Goal: Information Seeking & Learning: Find specific page/section

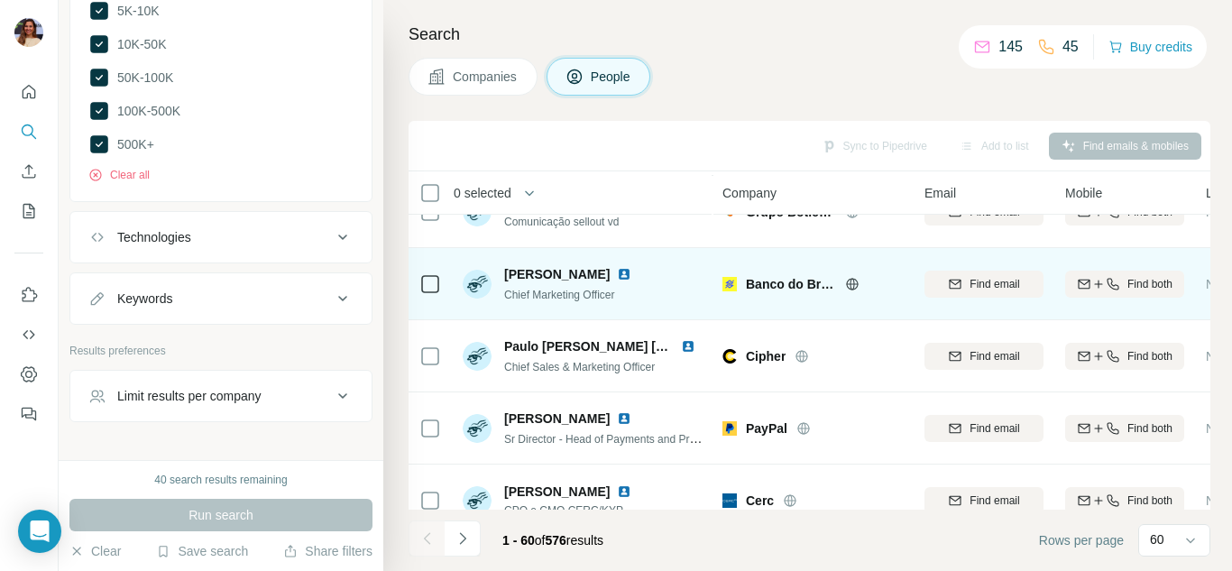
scroll to position [2329, 0]
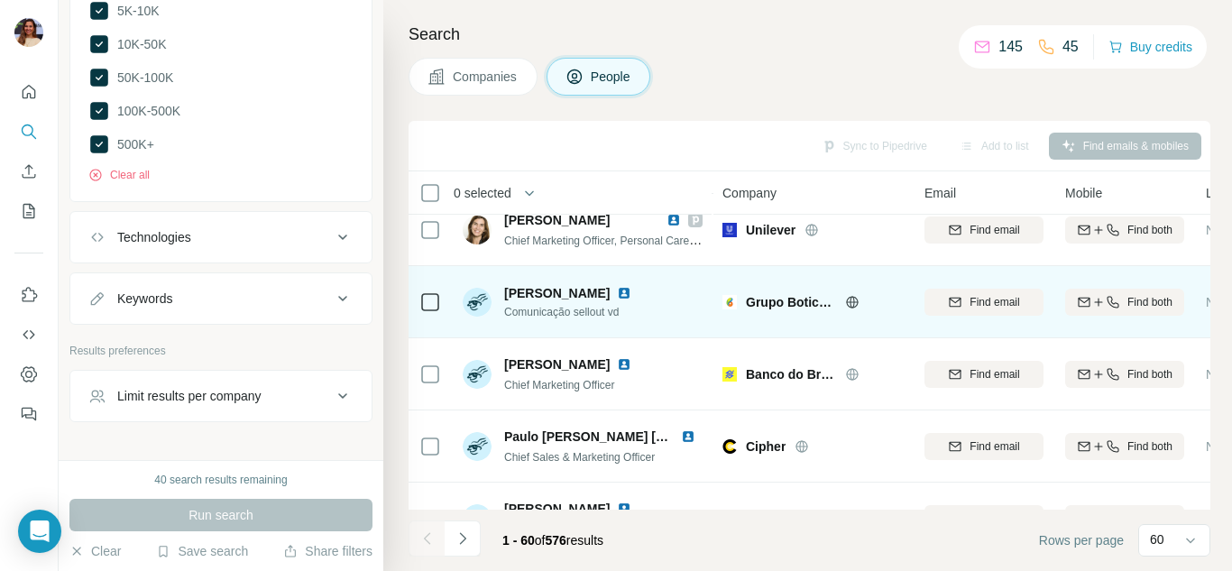
click at [617, 293] on img at bounding box center [624, 293] width 14 height 14
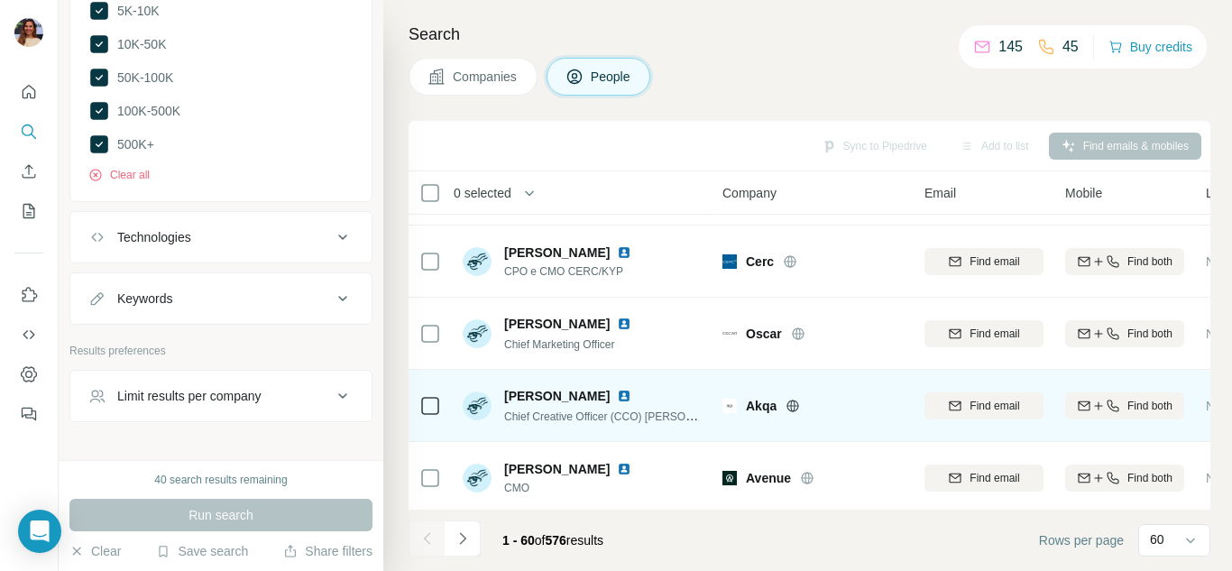
scroll to position [2690, 0]
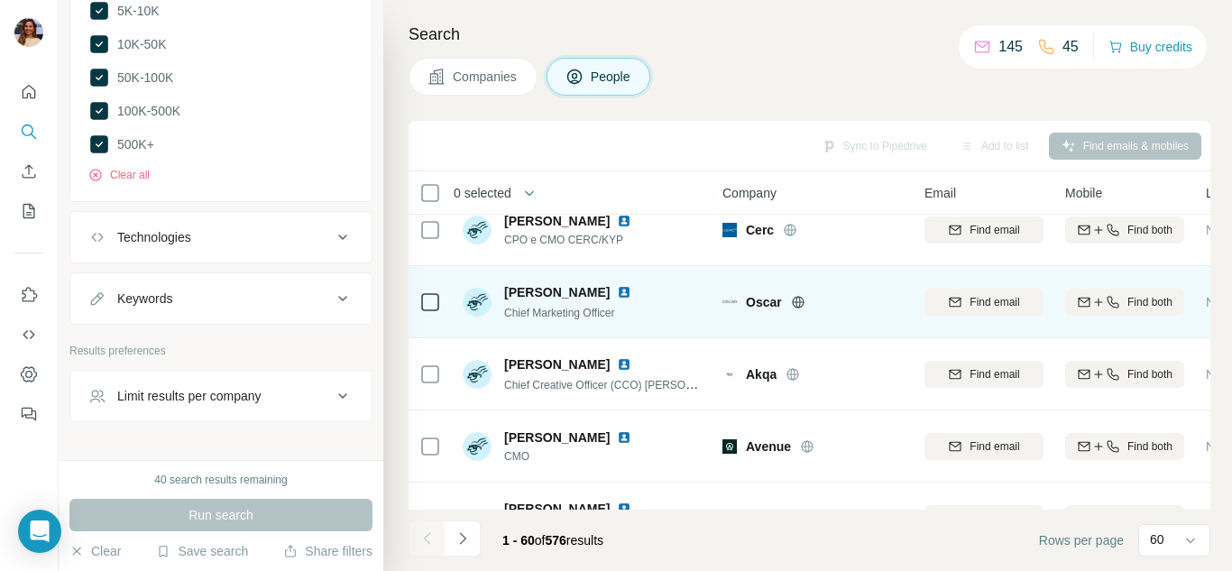
click at [631, 290] on img at bounding box center [624, 292] width 14 height 14
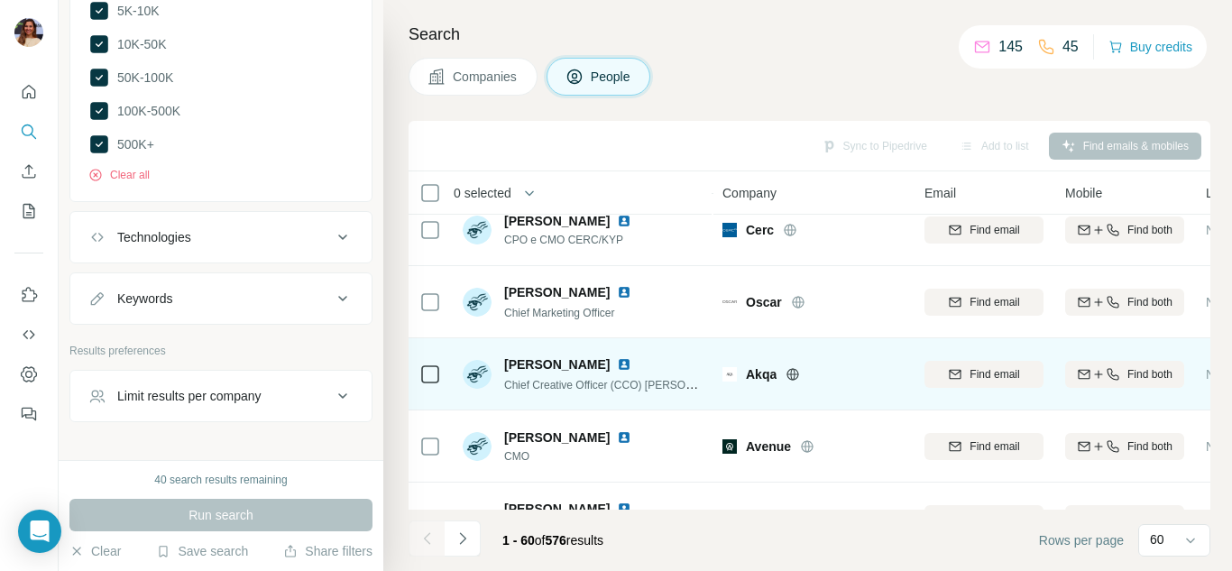
click at [623, 362] on img at bounding box center [624, 364] width 14 height 14
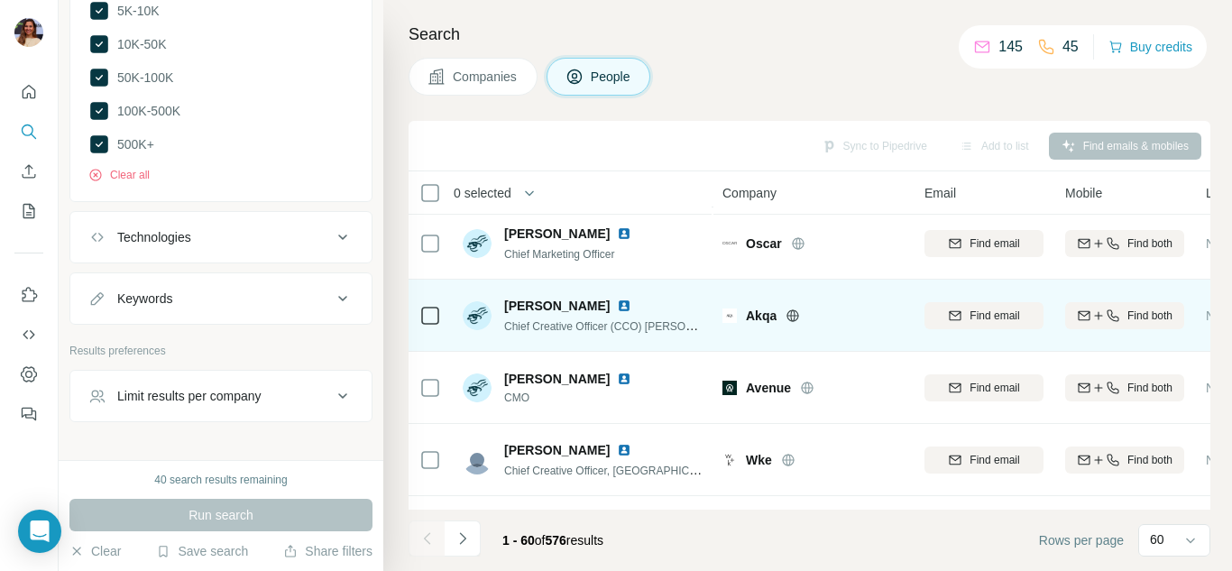
scroll to position [2780, 0]
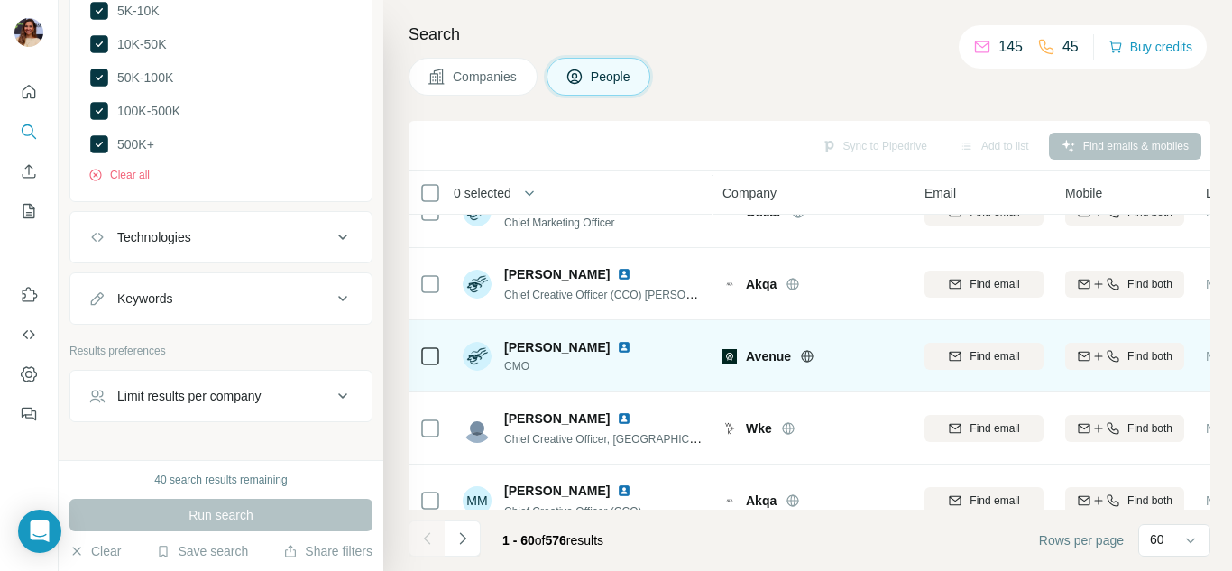
click at [617, 345] on img at bounding box center [624, 347] width 14 height 14
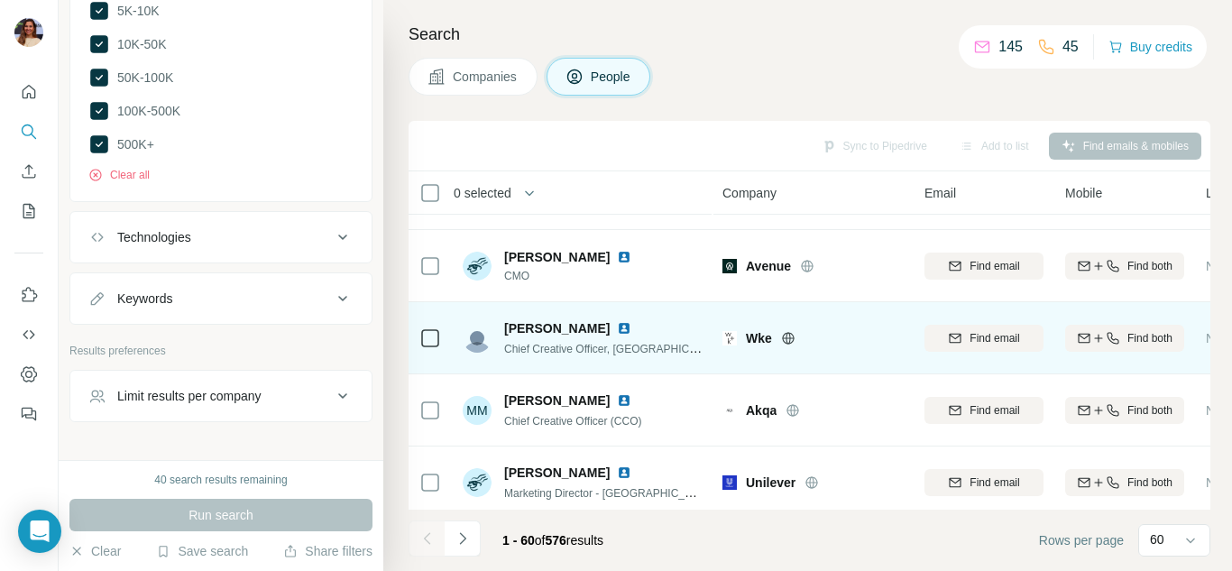
click at [617, 324] on img at bounding box center [624, 328] width 14 height 14
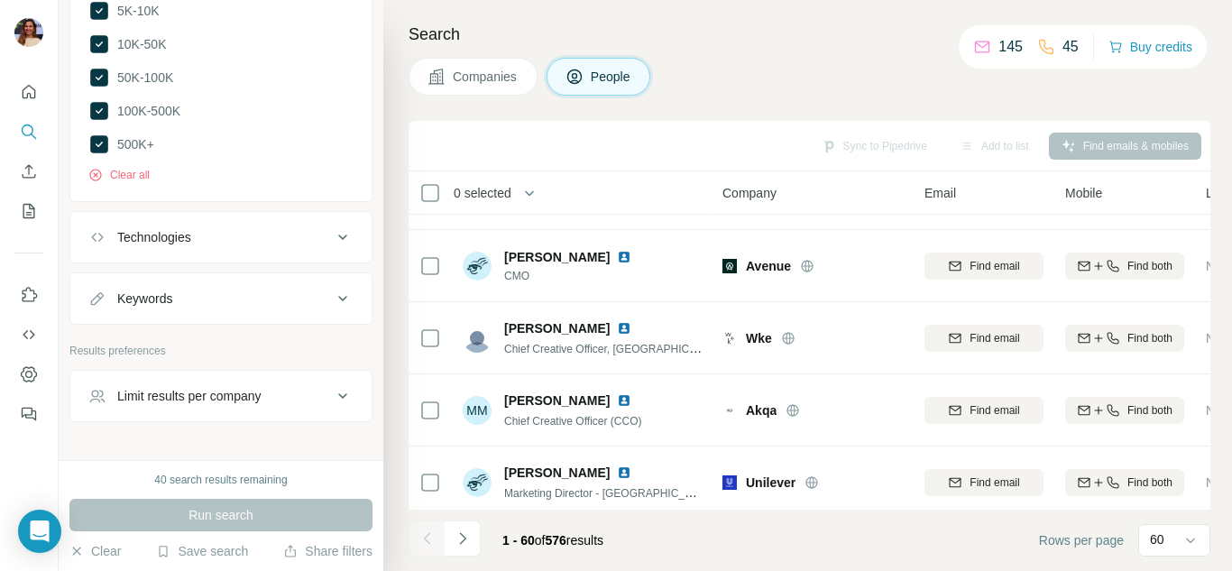
scroll to position [1353, 0]
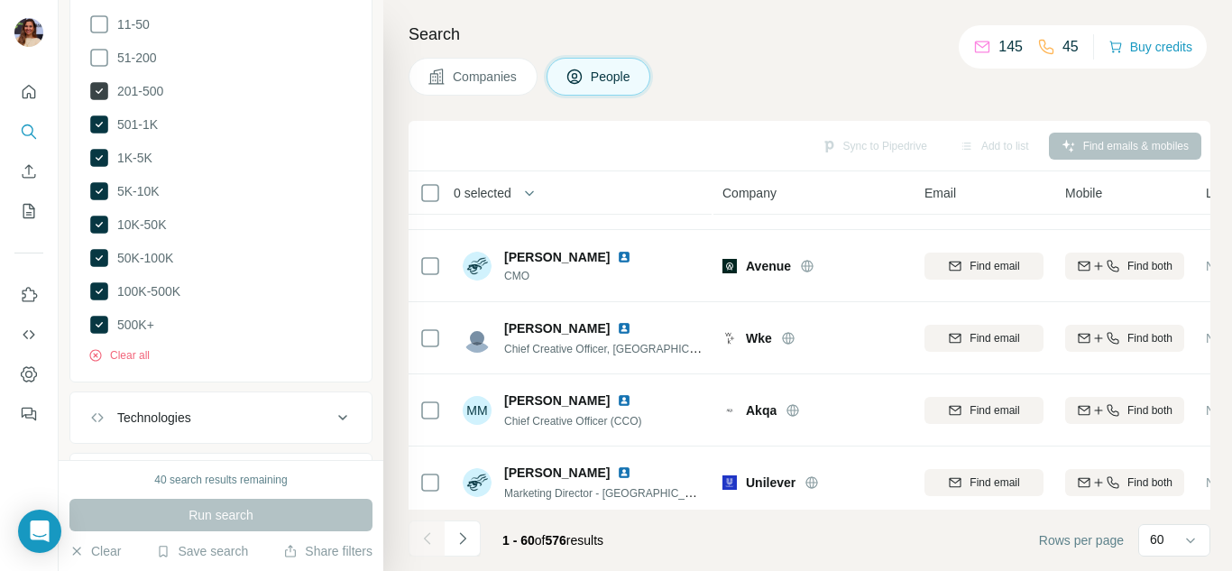
click at [96, 84] on icon at bounding box center [99, 91] width 18 height 18
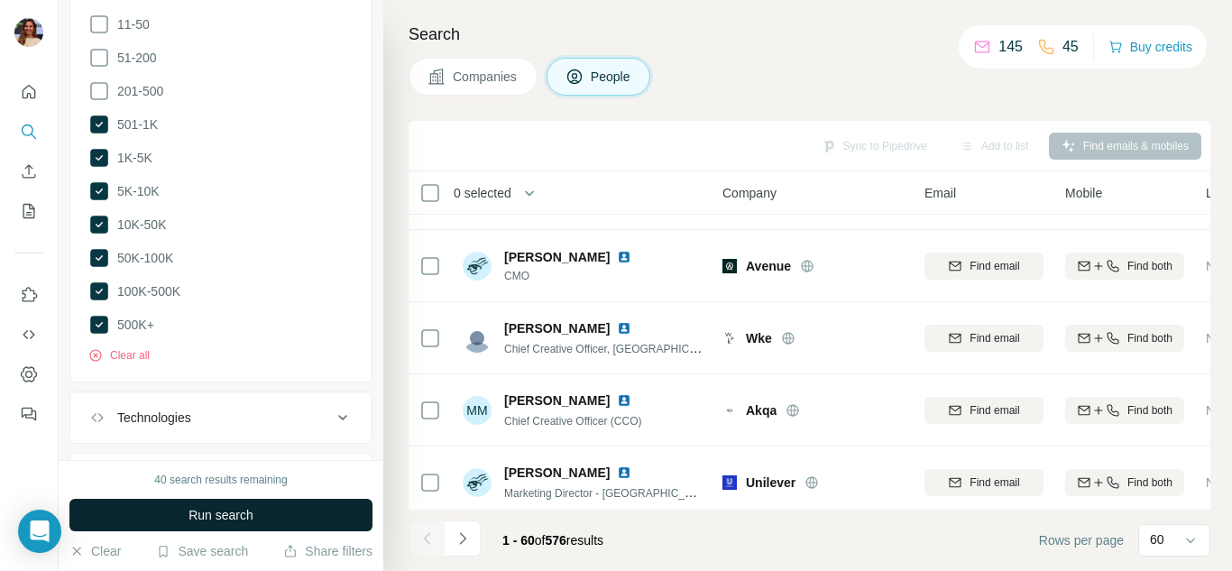
click at [282, 516] on button "Run search" at bounding box center [220, 515] width 303 height 32
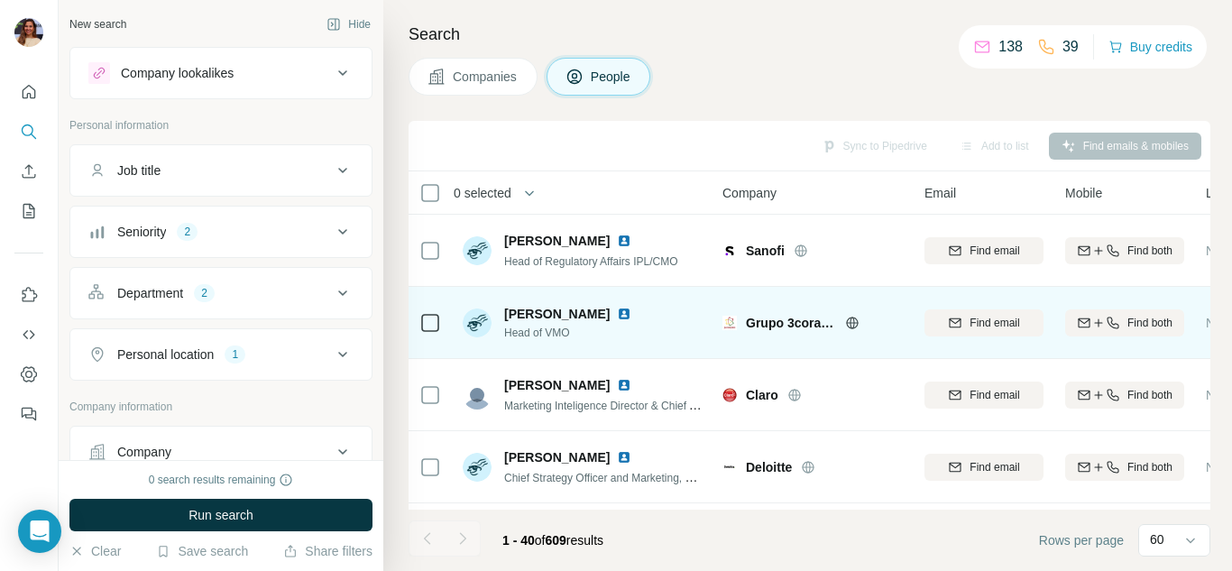
click at [617, 312] on img at bounding box center [624, 314] width 14 height 14
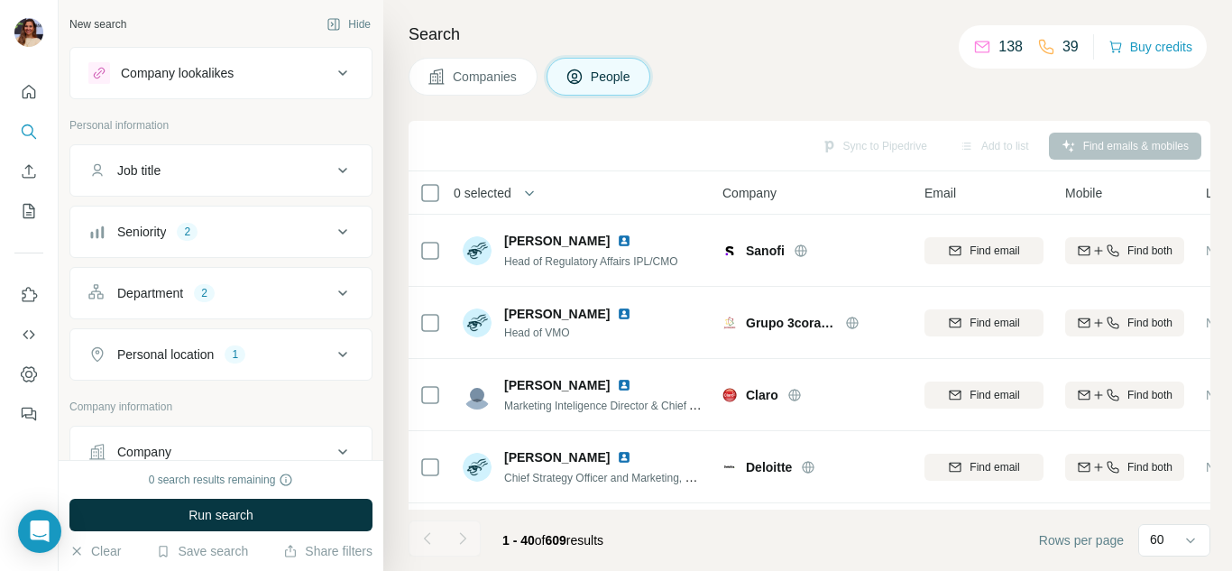
click at [289, 297] on div "Department 2" at bounding box center [209, 293] width 243 height 18
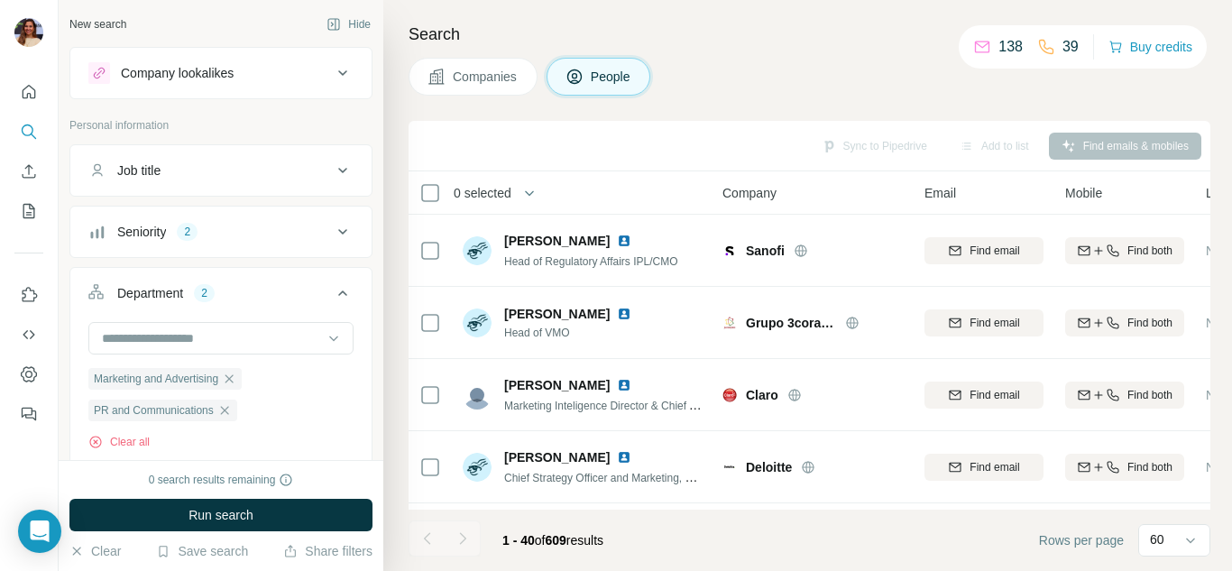
click at [289, 297] on div "Department 2" at bounding box center [209, 293] width 243 height 18
